Goal: Task Accomplishment & Management: Use online tool/utility

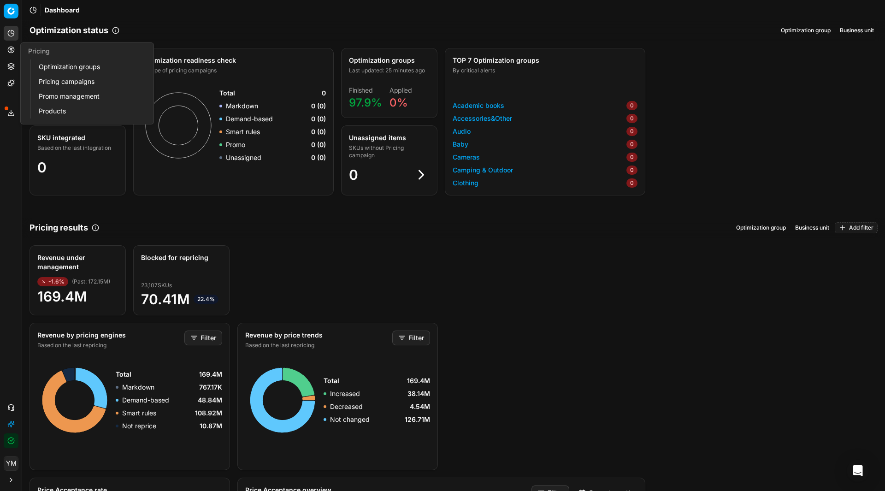
click at [59, 70] on link "Optimization groups" at bounding box center [88, 66] width 107 height 13
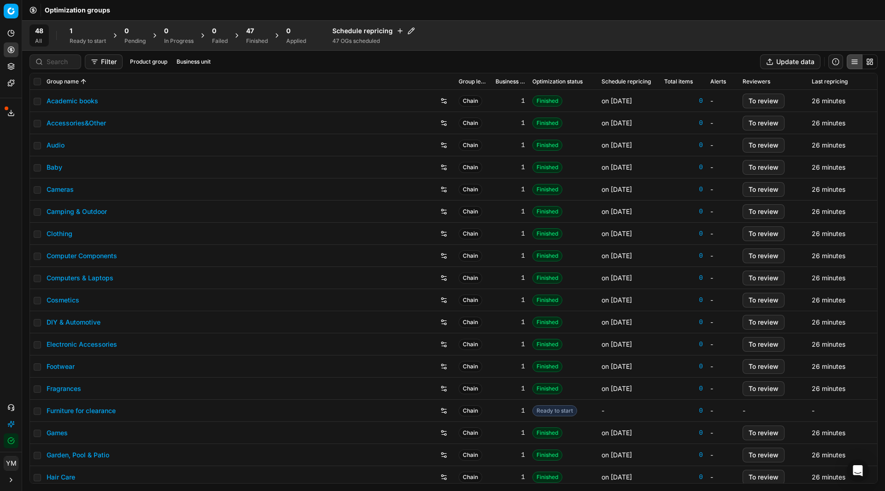
click at [78, 33] on div "1" at bounding box center [88, 30] width 36 height 9
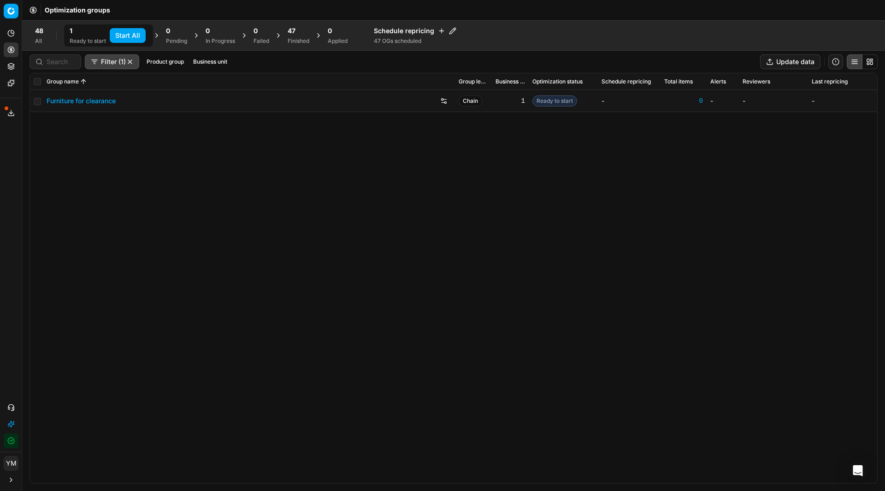
click at [131, 35] on button "Start All" at bounding box center [128, 35] width 36 height 15
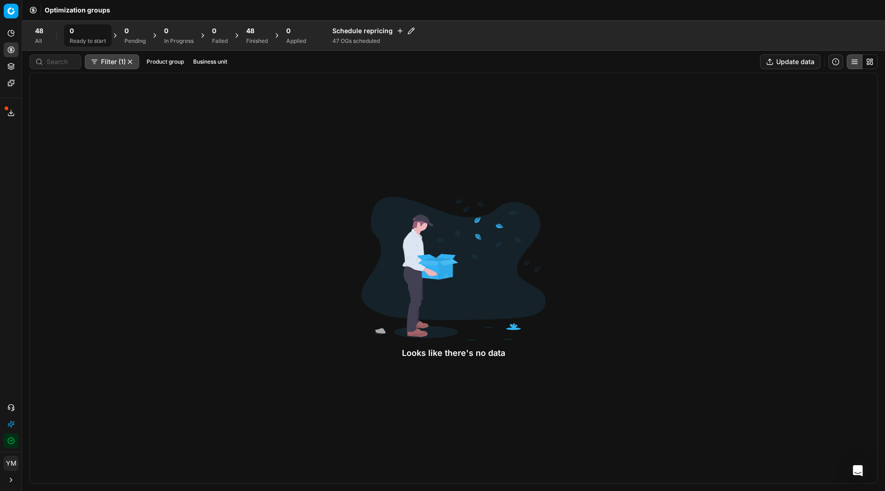
click at [256, 38] on div "Finished" at bounding box center [257, 40] width 22 height 7
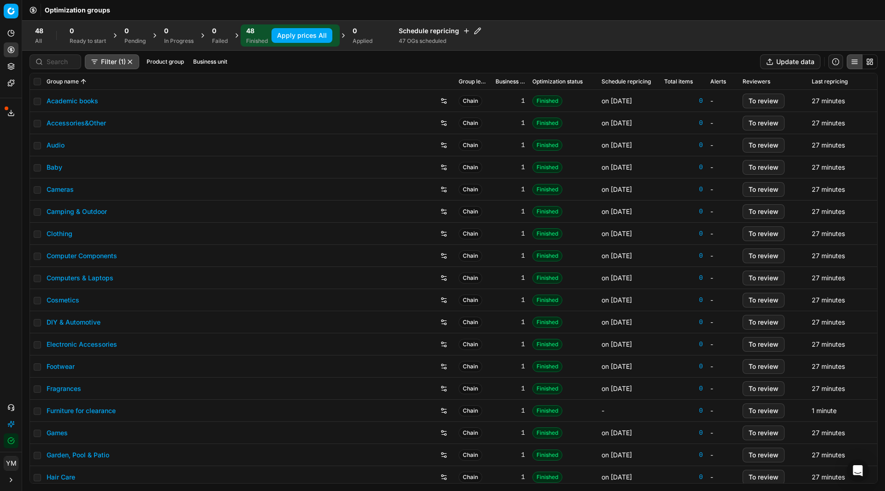
click at [297, 39] on button "Apply prices All" at bounding box center [302, 35] width 61 height 15
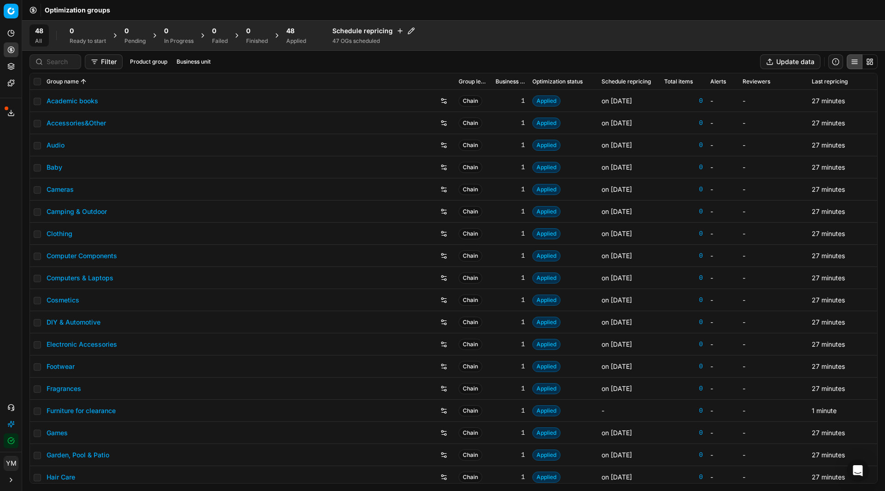
click at [293, 41] on div "Applied" at bounding box center [296, 40] width 20 height 7
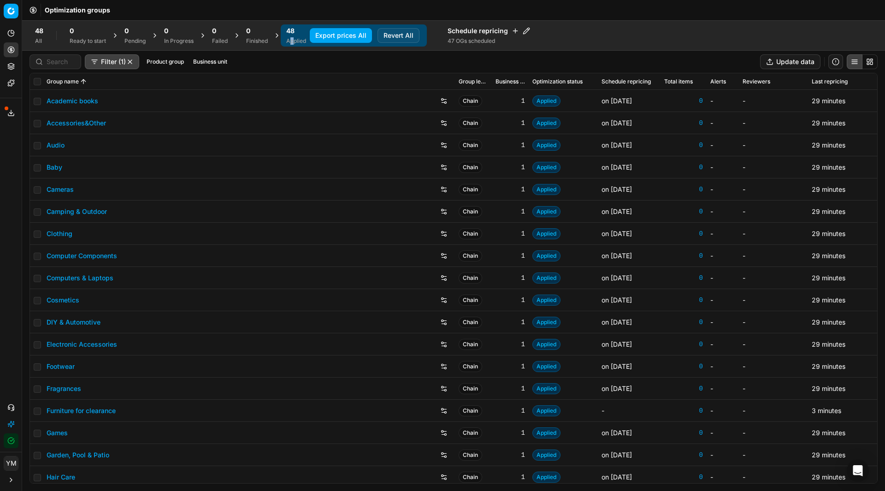
click at [357, 38] on button "Export prices All" at bounding box center [341, 35] width 62 height 15
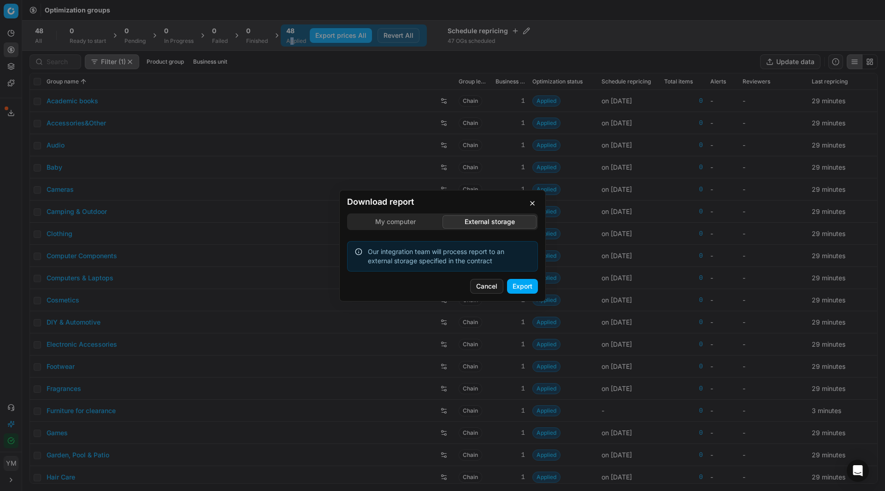
click at [499, 177] on div "Download report My computer External storage Our integration team will process …" at bounding box center [442, 245] width 885 height 491
click at [512, 283] on button "Export" at bounding box center [522, 286] width 31 height 15
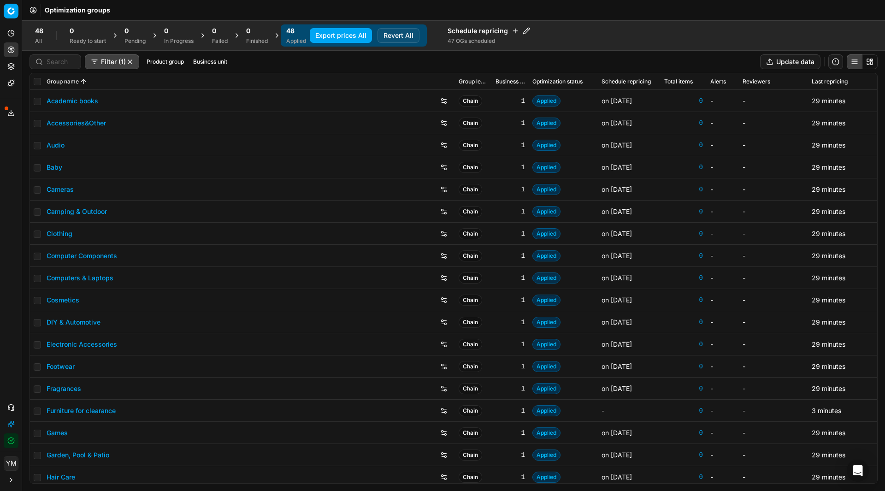
click at [7, 295] on div "Analytics Pricing Product portfolio Templates Export service 24 Contact support…" at bounding box center [11, 237] width 22 height 430
